Goal: Communication & Community: Share content

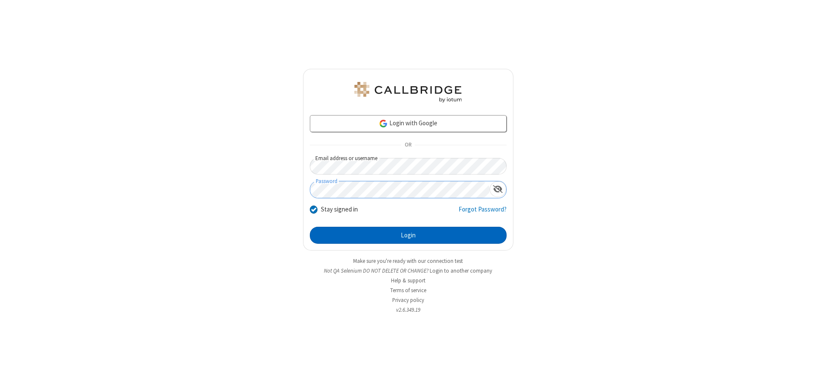
click at [408, 235] on button "Login" at bounding box center [408, 235] width 197 height 17
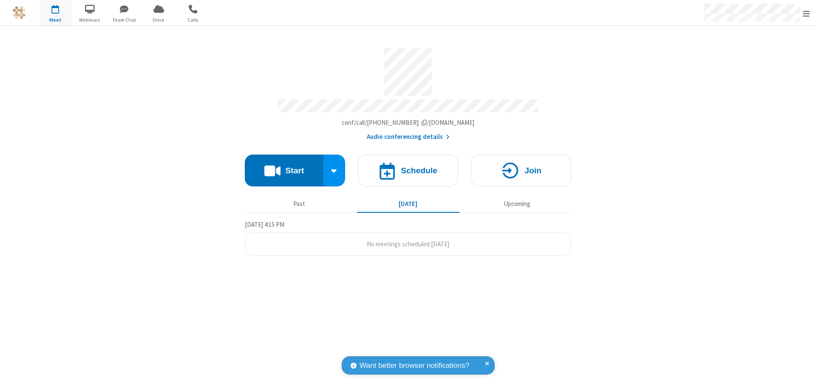
click at [284, 167] on button "Start" at bounding box center [284, 171] width 79 height 32
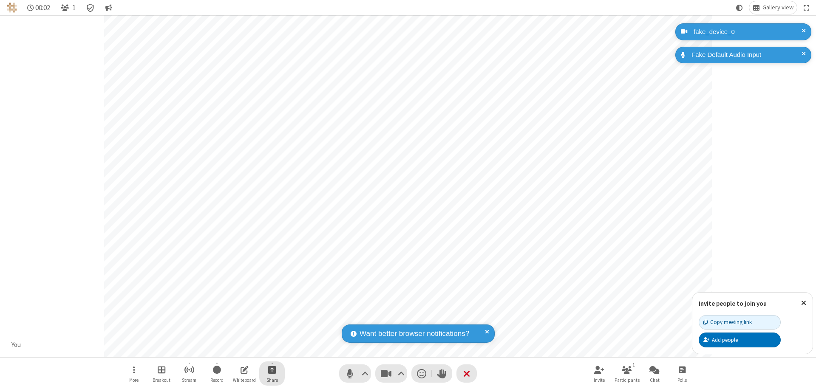
click at [272, 370] on span "Start sharing" at bounding box center [272, 370] width 8 height 11
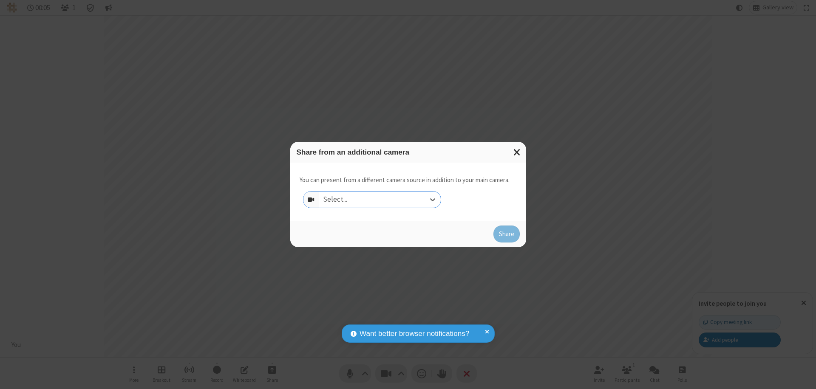
click at [380, 200] on div "Select..." at bounding box center [380, 200] width 122 height 16
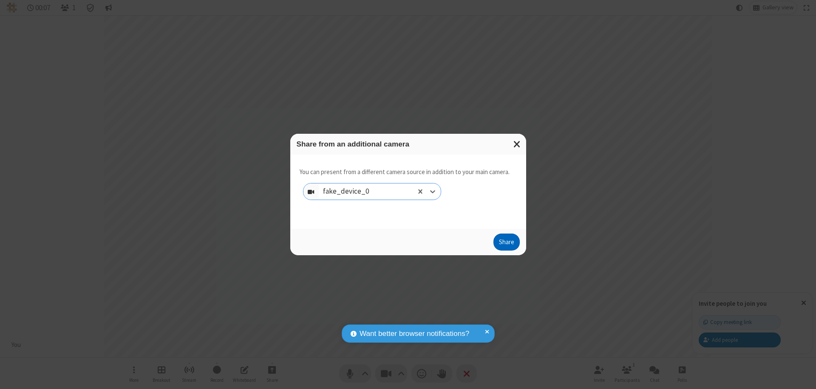
click at [506, 244] on button "Share" at bounding box center [507, 242] width 26 height 17
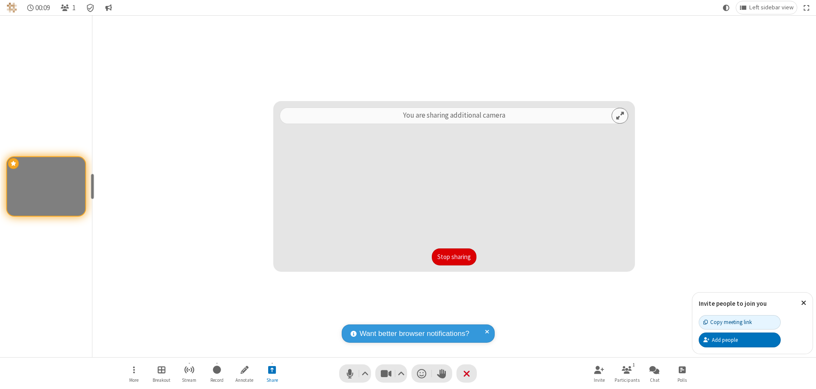
click at [454, 257] on button "Stop sharing" at bounding box center [454, 257] width 45 height 17
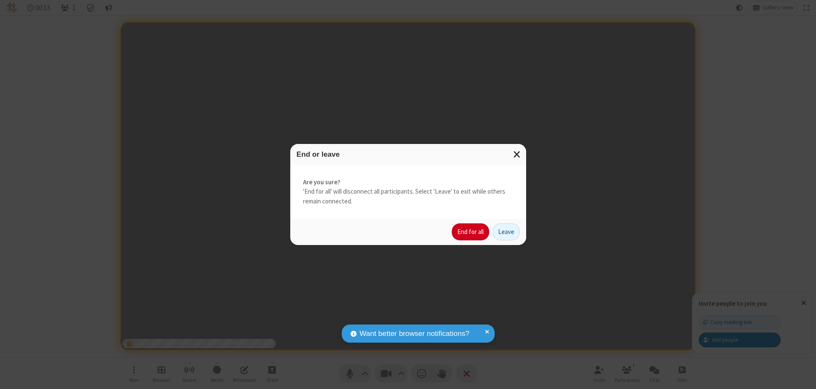
click at [471, 232] on button "End for all" at bounding box center [470, 232] width 37 height 17
